Goal: Task Accomplishment & Management: Complete application form

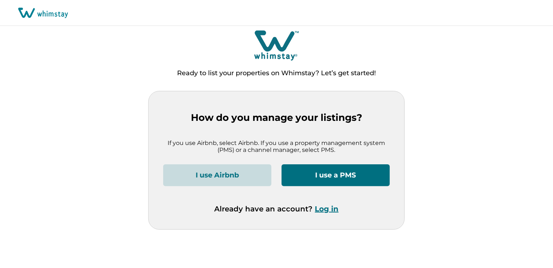
click at [323, 208] on button "Log in" at bounding box center [327, 208] width 24 height 9
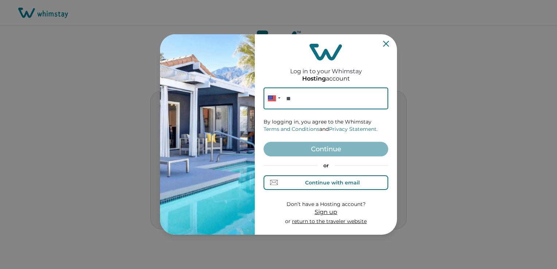
click at [319, 182] on div "Continue with email" at bounding box center [332, 183] width 55 height 6
click at [297, 94] on input at bounding box center [325, 98] width 125 height 22
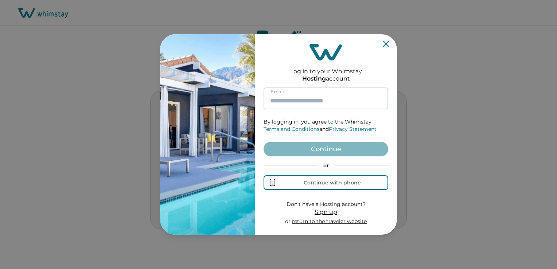
type input "**********"
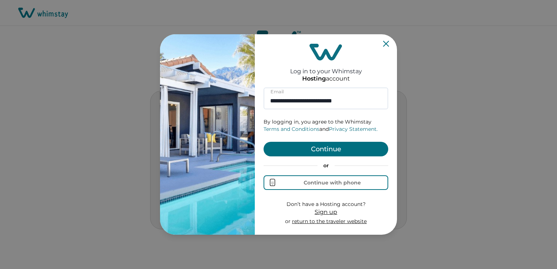
click at [305, 153] on button "Continue" at bounding box center [325, 149] width 125 height 15
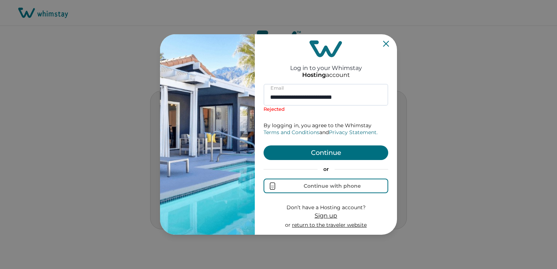
click at [320, 215] on span "Sign up" at bounding box center [326, 215] width 23 height 7
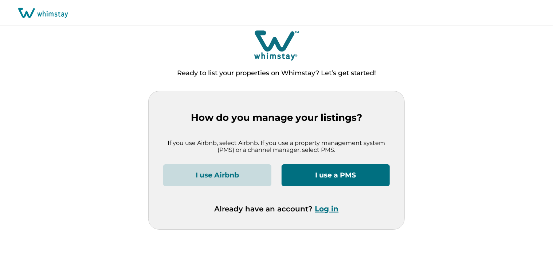
click at [309, 179] on button "I use a PMS" at bounding box center [336, 175] width 108 height 22
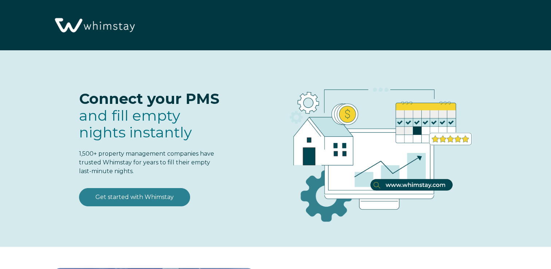
select select "US"
select select "Standard"
click at [110, 202] on link "Get started with Whimstay" at bounding box center [134, 197] width 111 height 18
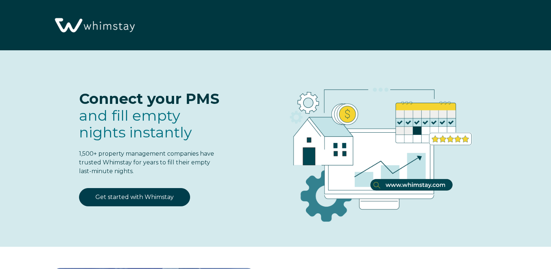
scroll to position [898, 0]
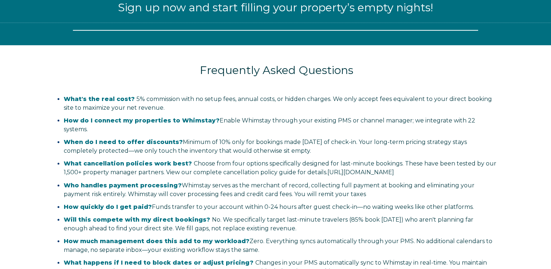
select select "US"
select select "Standard"
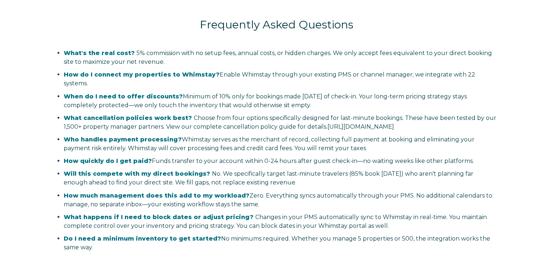
scroll to position [1604, 0]
